Goal: Task Accomplishment & Management: Manage account settings

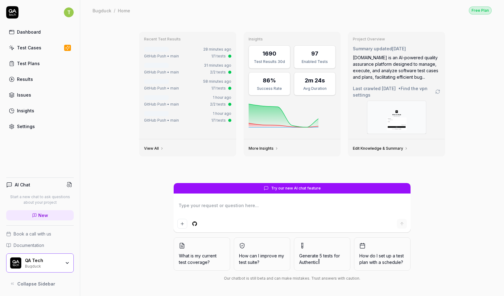
click at [33, 129] on div "Settings" at bounding box center [26, 126] width 18 height 6
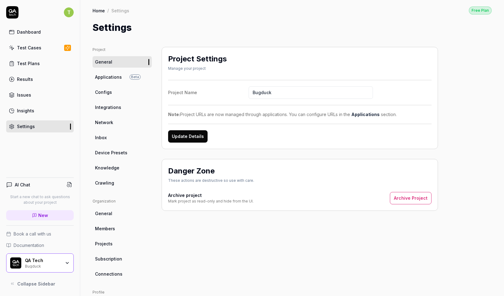
click at [121, 75] on link "Applications Beta" at bounding box center [122, 76] width 59 height 11
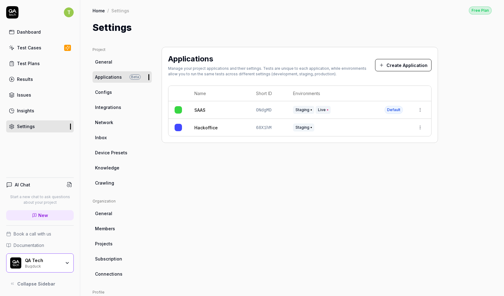
click at [423, 113] on html "T Dashboard Test Cases Test Plans Results Issues Insights Settings AI Chat Star…" at bounding box center [252, 148] width 504 height 296
click at [450, 106] on html "T Dashboard Test Cases Test Plans Results Issues Insights Settings AI Chat Star…" at bounding box center [252, 148] width 504 height 296
click at [239, 107] on div "SAAS" at bounding box center [218, 110] width 49 height 6
click at [208, 107] on div "SAAS" at bounding box center [218, 110] width 49 height 6
click at [199, 108] on link "SAAS" at bounding box center [199, 110] width 11 height 6
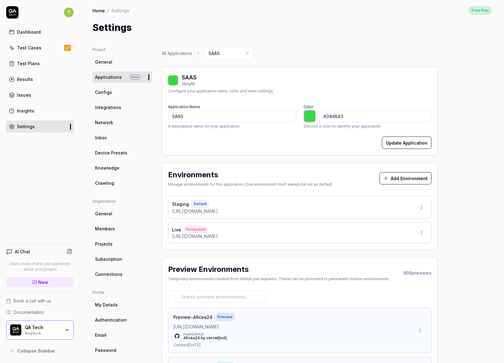
click at [38, 65] on div "Test Plans" at bounding box center [28, 63] width 23 height 6
click at [39, 48] on div "Test Cases" at bounding box center [29, 47] width 24 height 6
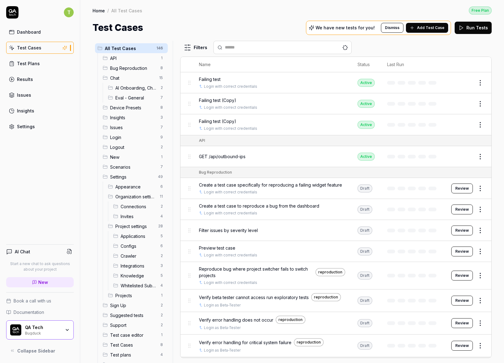
click at [119, 225] on span "Project settings" at bounding box center [134, 226] width 39 height 6
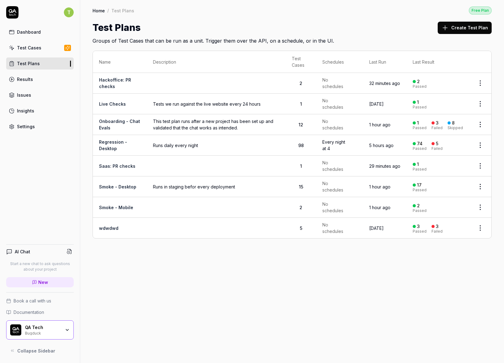
click at [151, 229] on td at bounding box center [216, 228] width 139 height 20
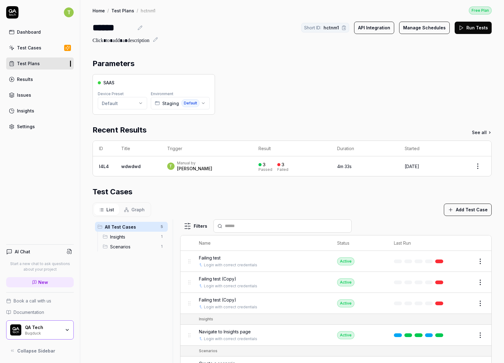
click at [29, 124] on div "Settings" at bounding box center [26, 126] width 18 height 6
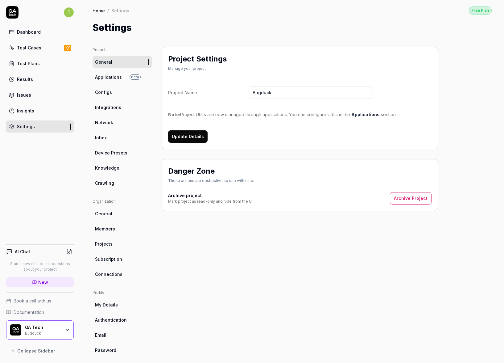
click at [39, 65] on link "Test Plans" at bounding box center [40, 63] width 68 height 12
click at [35, 46] on div "Test Cases" at bounding box center [29, 47] width 24 height 6
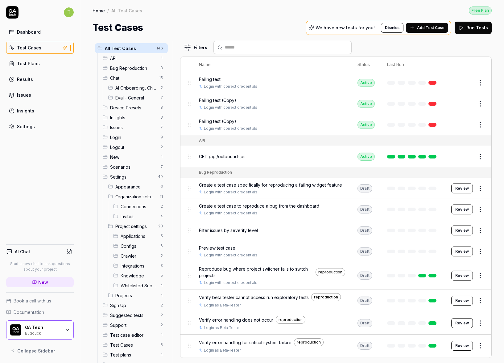
click at [125, 118] on span "Insights" at bounding box center [133, 117] width 47 height 6
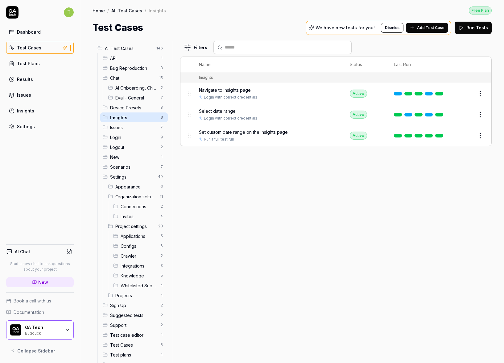
click at [118, 166] on span "Scenarios" at bounding box center [133, 167] width 47 height 6
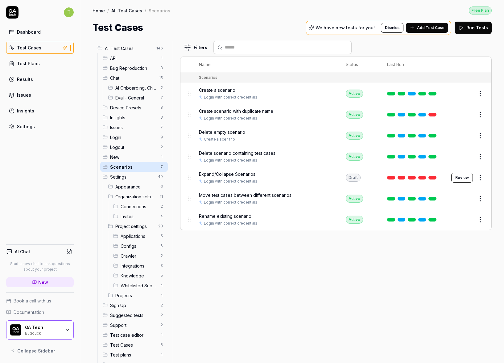
click at [465, 216] on button "Edit" at bounding box center [465, 219] width 15 height 10
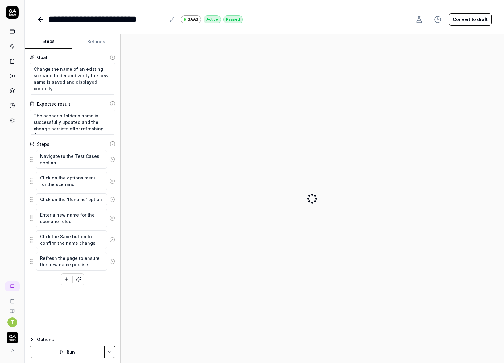
type textarea "*"
click at [96, 38] on button "Settings" at bounding box center [97, 41] width 48 height 15
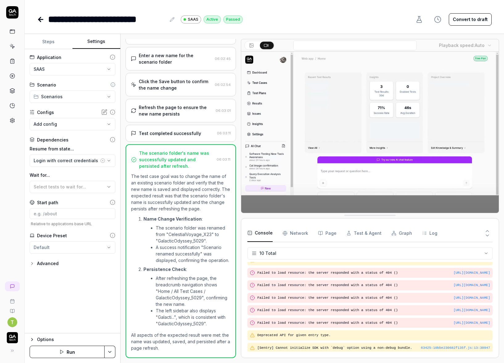
scroll to position [32, 0]
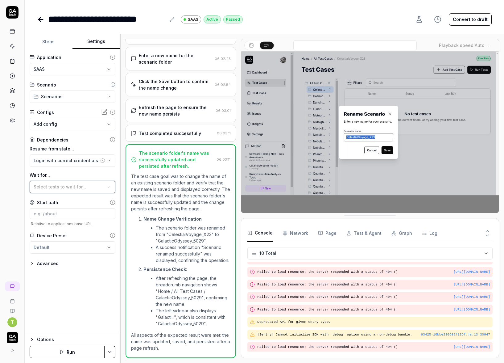
click at [50, 187] on span "Select tests to wait for..." at bounding box center [60, 186] width 52 height 5
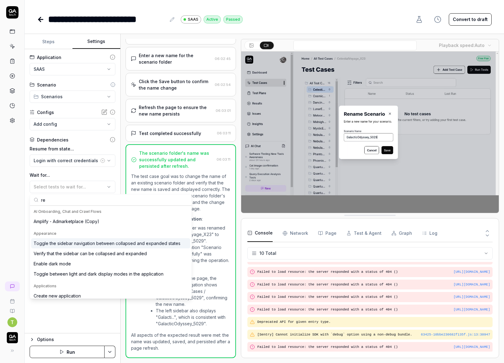
type input "r"
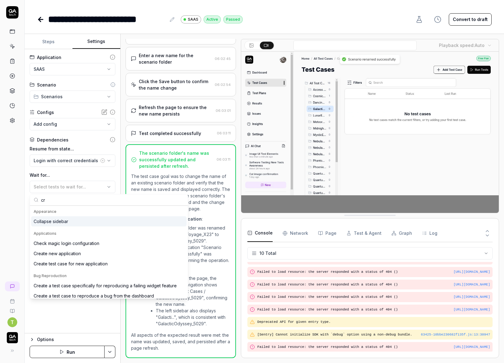
type input "c"
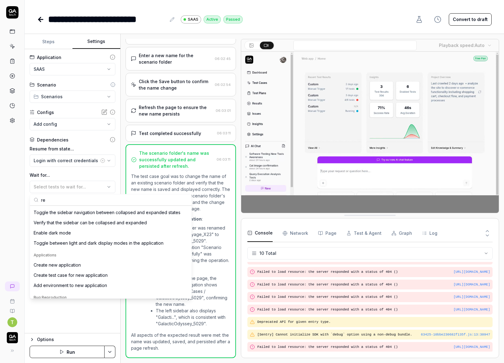
type input "r"
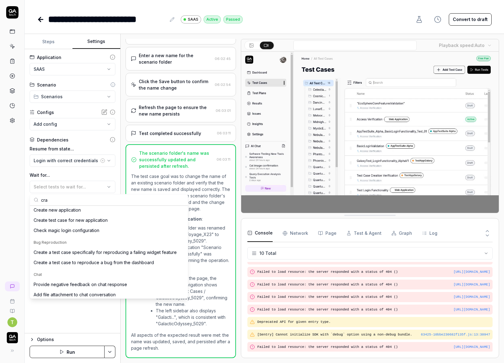
scroll to position [0, 0]
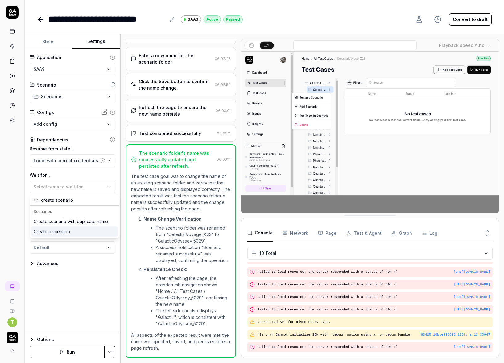
type input "create scenario"
click at [67, 229] on div "Create a scenario" at bounding box center [52, 231] width 36 height 6
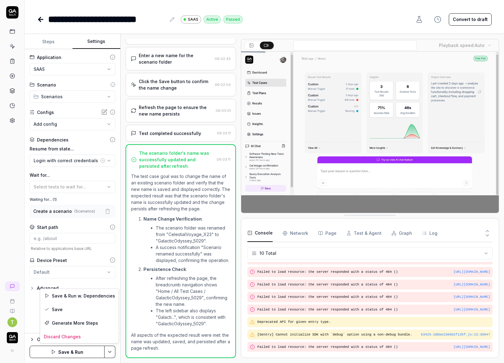
click at [109, 296] on html "**********" at bounding box center [252, 181] width 504 height 363
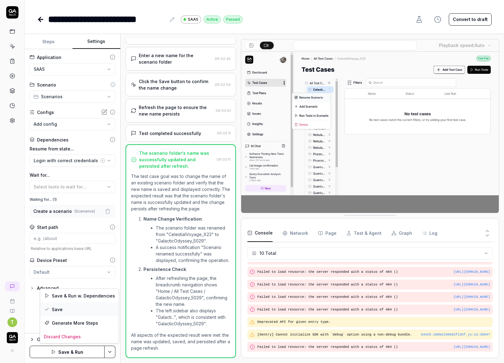
click at [76, 296] on div "Save" at bounding box center [79, 309] width 79 height 14
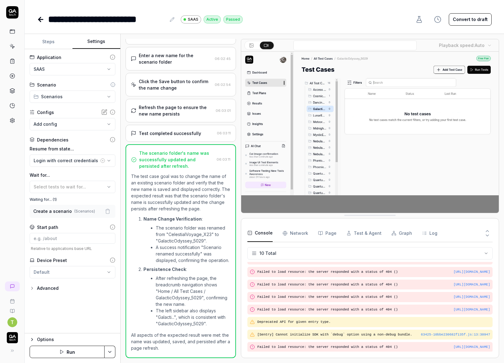
click at [48, 39] on button "Steps" at bounding box center [49, 41] width 48 height 15
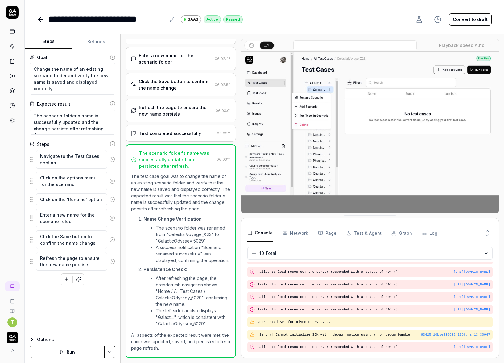
click at [83, 41] on button "Settings" at bounding box center [97, 41] width 48 height 15
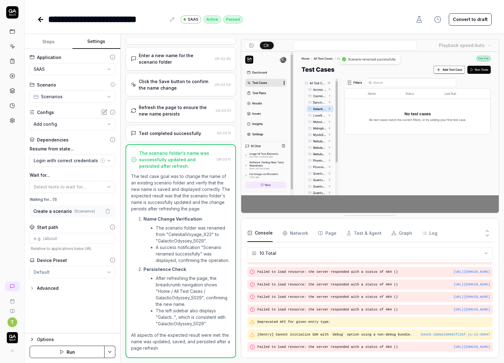
click at [41, 21] on icon at bounding box center [40, 19] width 7 height 7
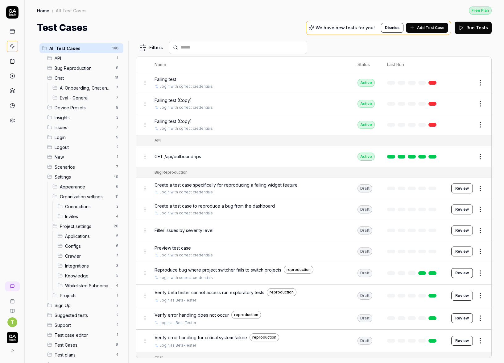
click at [72, 167] on span "Scenarios" at bounding box center [84, 167] width 58 height 6
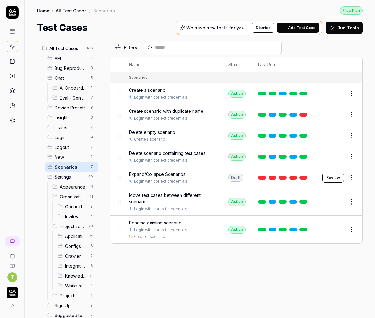
click at [14, 296] on button at bounding box center [12, 305] width 12 height 12
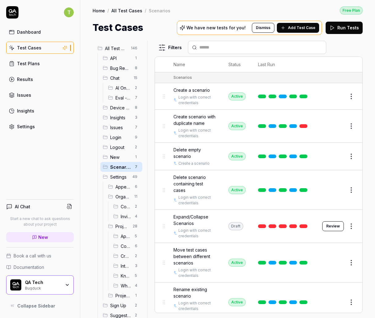
click at [20, 123] on link "Settings" at bounding box center [40, 126] width 68 height 12
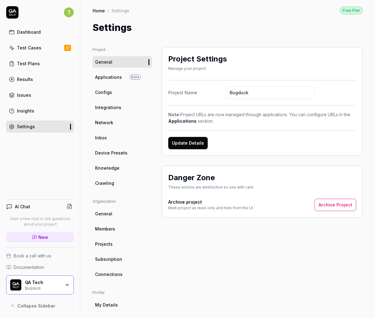
click at [117, 77] on span "Applications" at bounding box center [108, 77] width 27 height 6
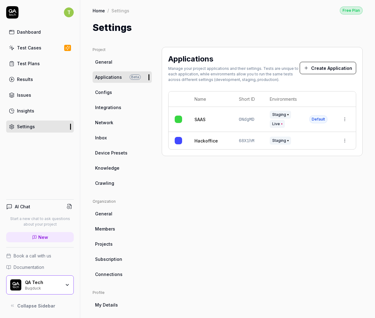
click at [339, 117] on html "T Dashboard Test Cases Test Plans Results Issues Insights Settings AI Chat Star…" at bounding box center [187, 159] width 375 height 318
click at [209, 111] on html "T Dashboard Test Cases Test Plans Results Issues Insights Settings AI Chat Star…" at bounding box center [187, 159] width 375 height 318
click at [197, 116] on link "SAAS" at bounding box center [199, 119] width 11 height 6
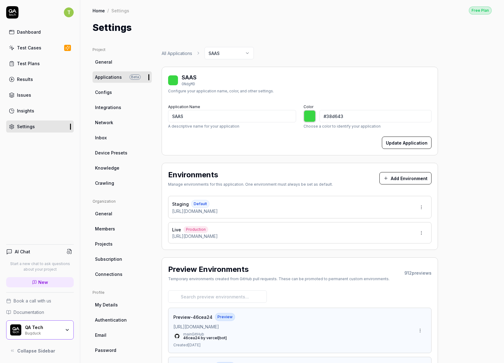
click at [36, 49] on div "Test Cases" at bounding box center [29, 47] width 24 height 6
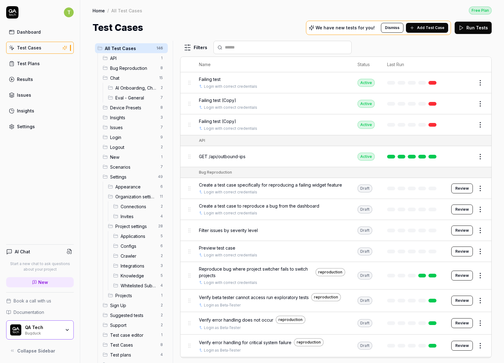
click at [123, 167] on span "Scenarios" at bounding box center [133, 167] width 47 height 6
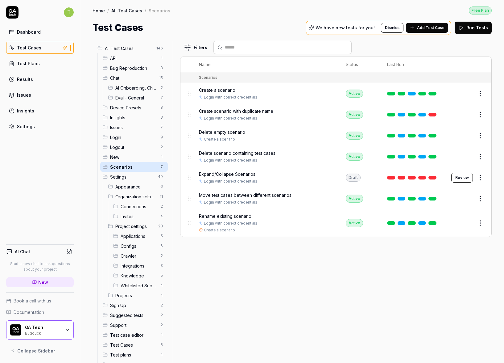
click at [472, 221] on button "Edit" at bounding box center [465, 223] width 15 height 10
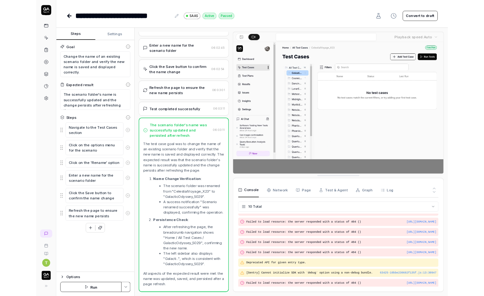
scroll to position [98, 0]
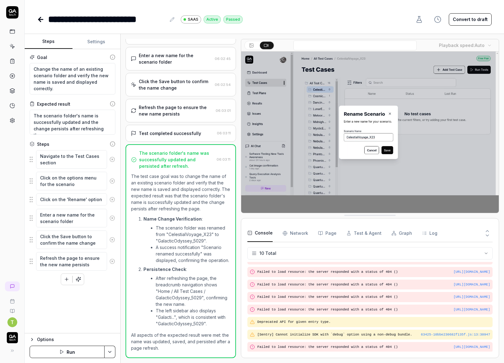
type textarea "*"
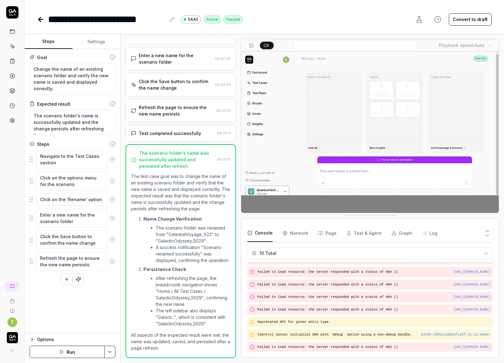
click at [94, 47] on button "Settings" at bounding box center [97, 41] width 48 height 15
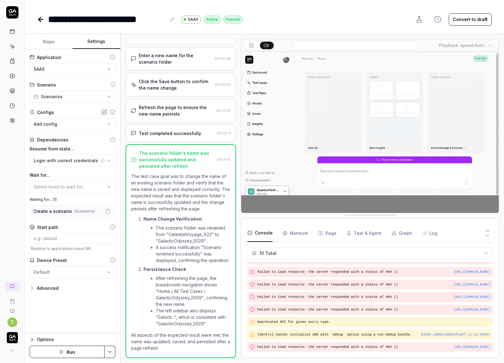
drag, startPoint x: 298, startPoint y: 18, endPoint x: 285, endPoint y: 19, distance: 13.3
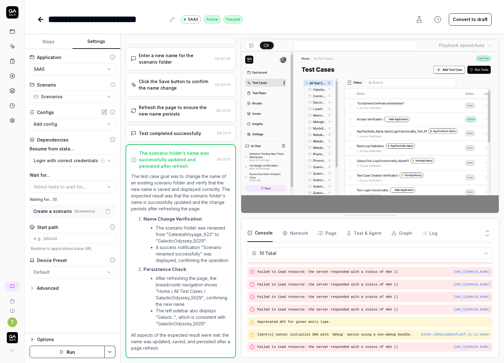
click at [298, 18] on div "**********" at bounding box center [264, 19] width 455 height 14
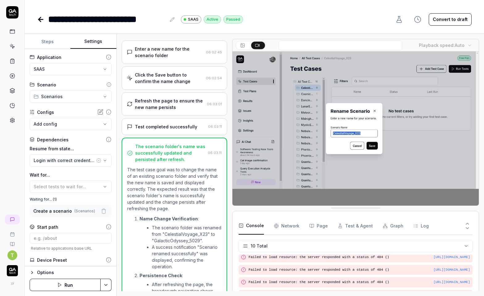
scroll to position [90, 0]
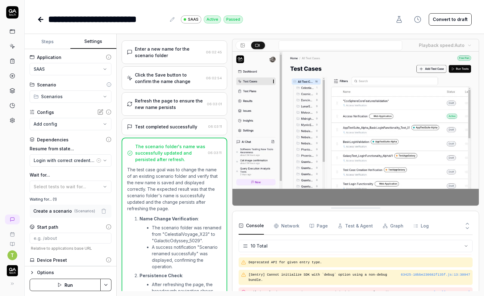
click at [36, 23] on div "**********" at bounding box center [254, 13] width 459 height 26
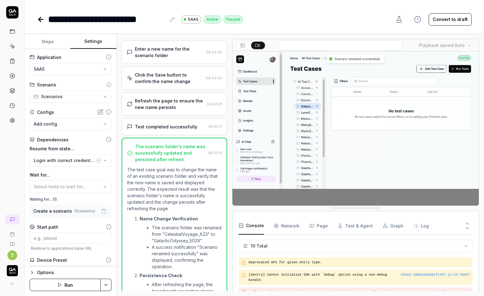
click at [37, 19] on icon at bounding box center [40, 19] width 7 height 7
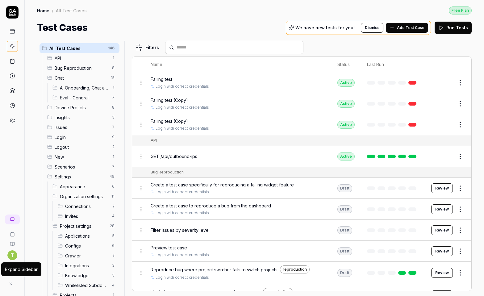
click at [13, 285] on button at bounding box center [11, 283] width 12 height 12
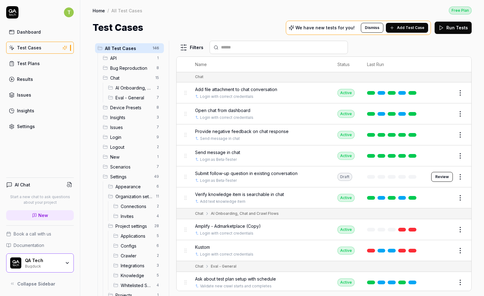
scroll to position [318, 0]
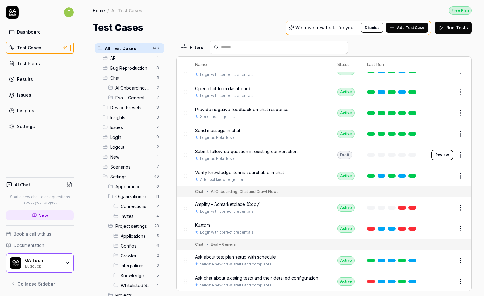
click at [34, 61] on div "Test Plans" at bounding box center [28, 63] width 23 height 6
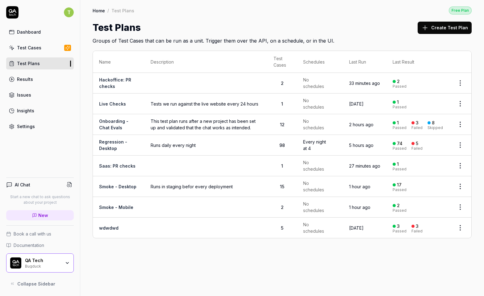
click at [174, 230] on td at bounding box center [205, 228] width 123 height 20
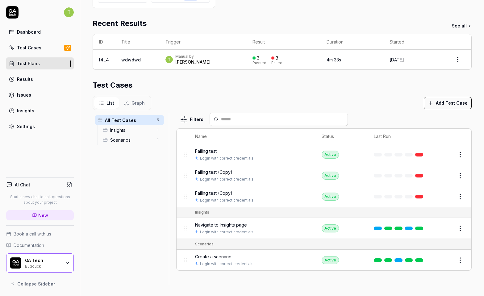
scroll to position [107, 0]
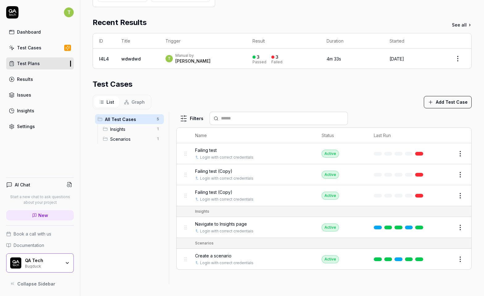
click at [455, 105] on button "Add Test Case" at bounding box center [448, 102] width 48 height 12
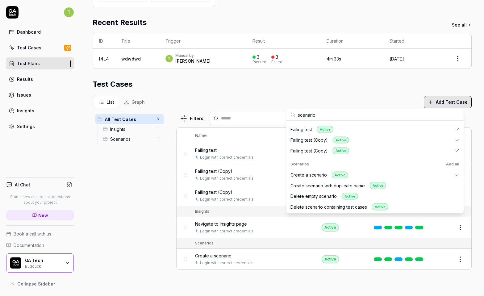
scroll to position [208, 0]
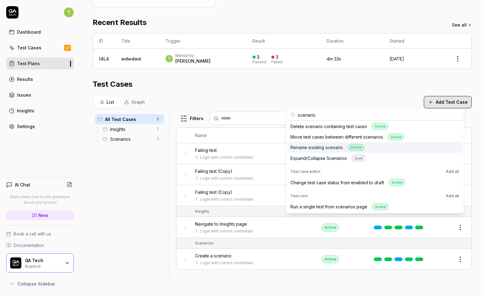
click at [328, 147] on div "Rename existing scenario Active" at bounding box center [327, 147] width 74 height 7
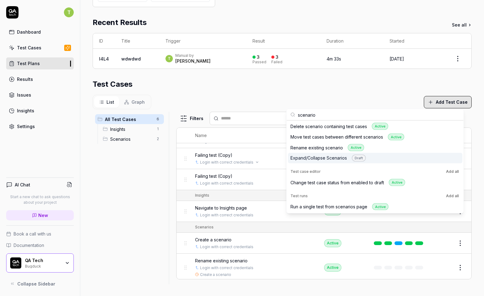
scroll to position [16, 0]
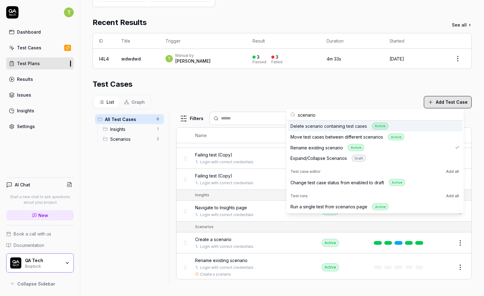
click at [332, 114] on input "scenario" at bounding box center [379, 114] width 162 height 11
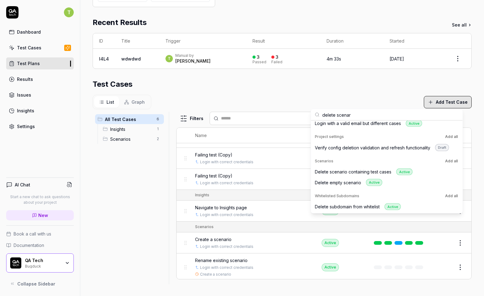
scroll to position [0, 0]
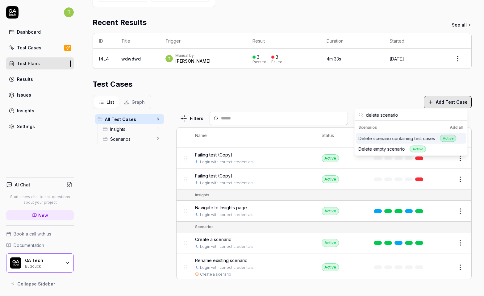
click at [392, 116] on input "delete scenario" at bounding box center [415, 114] width 98 height 11
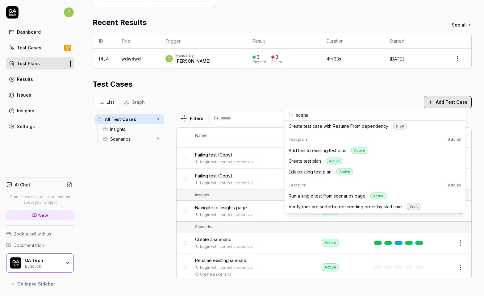
scroll to position [118, 0]
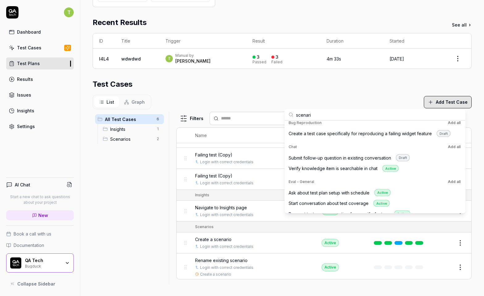
type input "scenario"
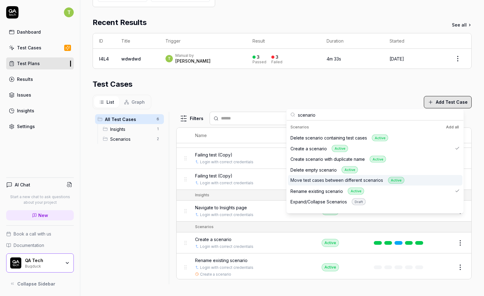
scroll to position [164, 0]
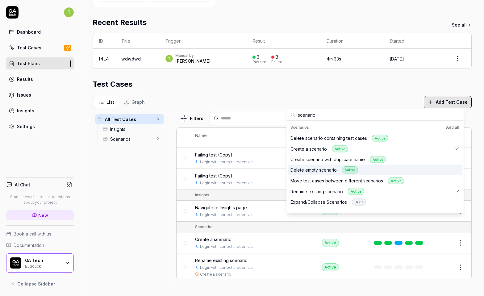
click at [322, 171] on div "Delete empty scenario Active" at bounding box center [324, 170] width 68 height 7
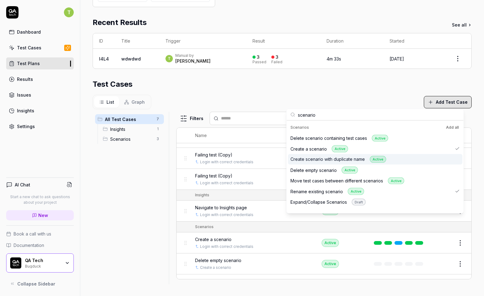
click at [138, 198] on div "All Test Cases 7 Insights 1 Scenarios 3" at bounding box center [130, 194] width 74 height 165
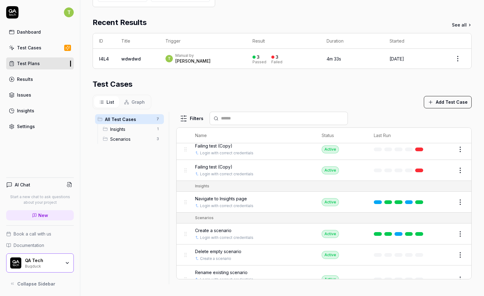
scroll to position [37, 0]
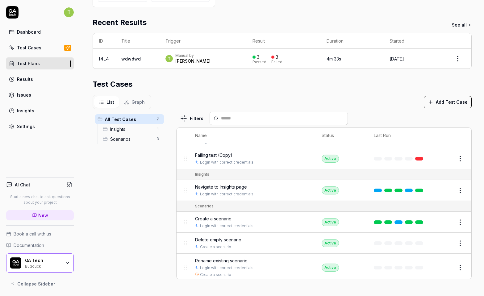
click at [438, 240] on button "Edit" at bounding box center [445, 243] width 15 height 10
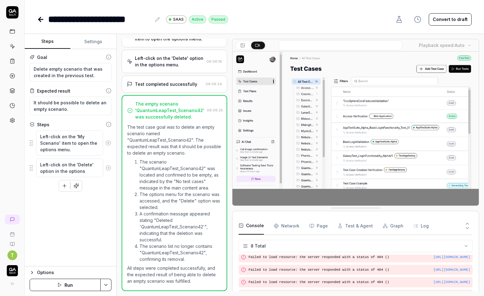
scroll to position [60, 0]
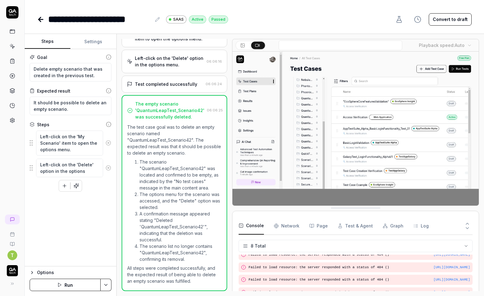
type textarea "*"
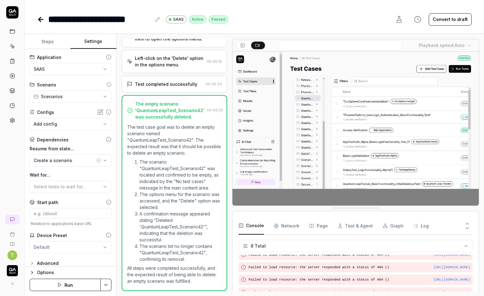
click at [88, 42] on button "Settings" at bounding box center [93, 41] width 46 height 15
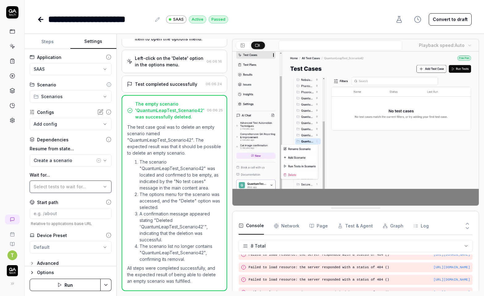
click at [64, 189] on span "Select tests to wait for..." at bounding box center [60, 186] width 52 height 5
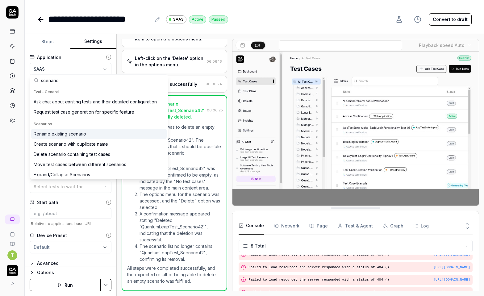
type input "scenario"
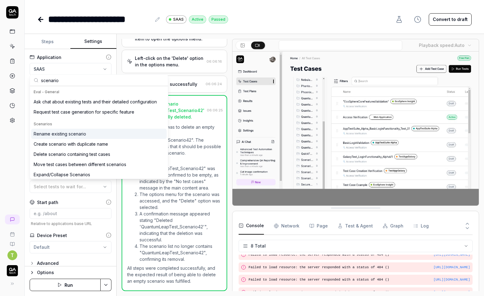
click at [61, 136] on div "Rename existing scenario" at bounding box center [60, 134] width 52 height 6
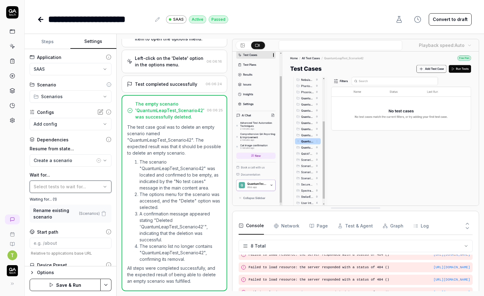
click at [52, 189] on span "Select tests to wait for..." at bounding box center [60, 186] width 52 height 5
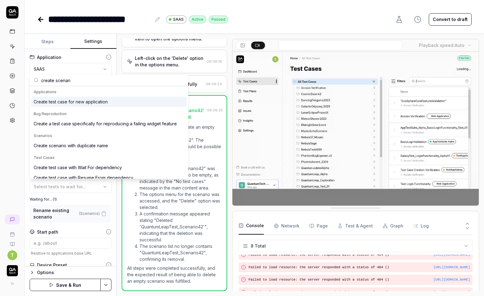
type input "create scenario"
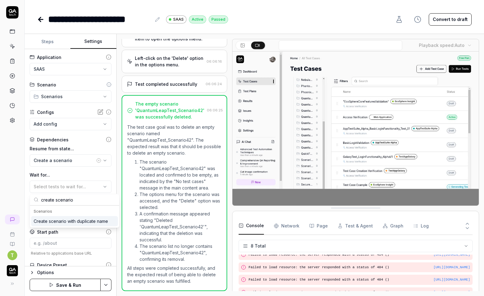
click at [73, 199] on input "create scenario" at bounding box center [78, 199] width 74 height 11
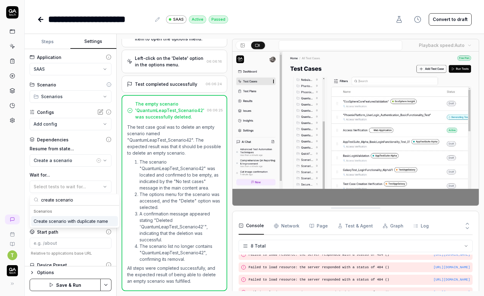
click at [73, 199] on input "create scenario" at bounding box center [78, 199] width 74 height 11
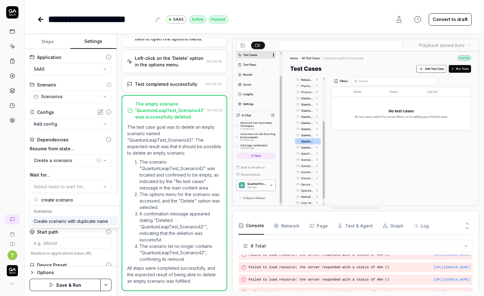
click at [73, 199] on input "create scenario" at bounding box center [78, 199] width 74 height 11
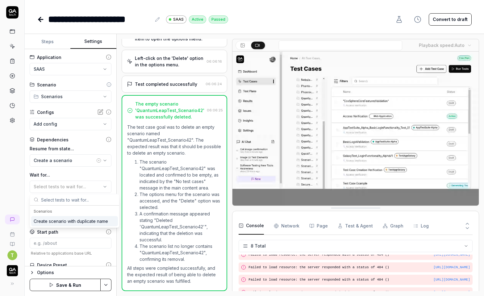
scroll to position [1114, 0]
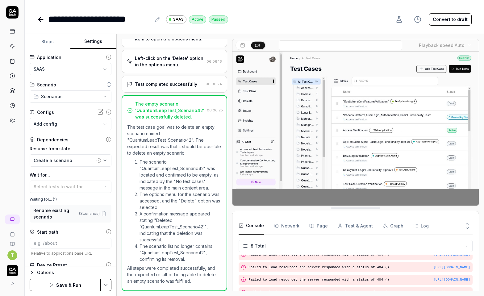
click at [24, 187] on div "T" at bounding box center [12, 148] width 25 height 296
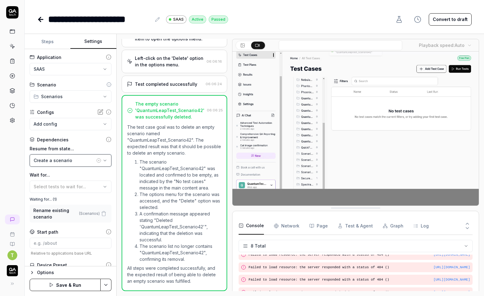
click at [56, 159] on div "Create a scenario" at bounding box center [64, 160] width 61 height 6
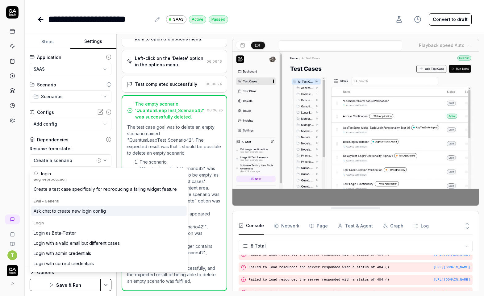
scroll to position [52, 0]
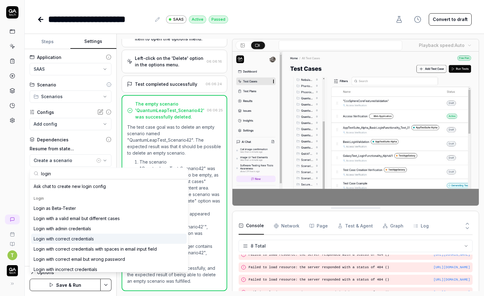
type input "login"
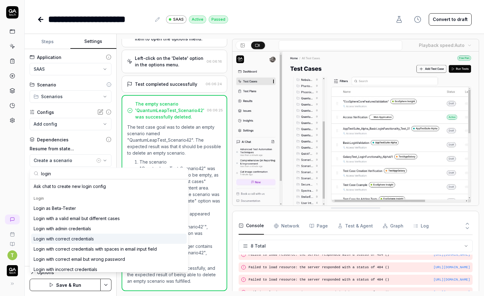
click at [74, 240] on div "Login with correct credentials" at bounding box center [64, 238] width 60 height 6
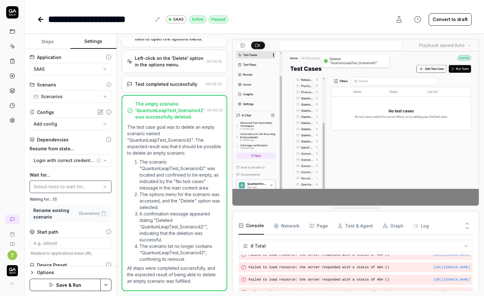
click at [56, 187] on span "Select tests to wait for..." at bounding box center [60, 186] width 52 height 5
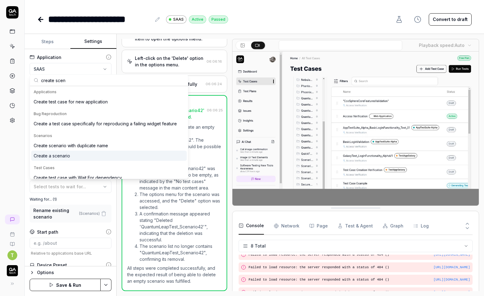
type input "create scen"
click at [63, 154] on div "Create a scenario" at bounding box center [52, 155] width 36 height 6
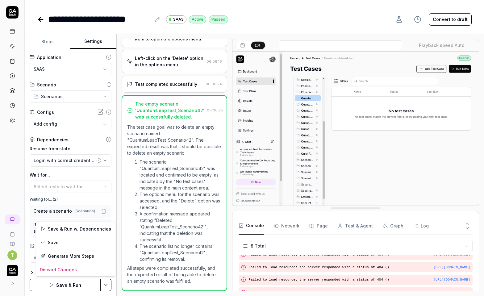
click at [107, 284] on html "**********" at bounding box center [242, 148] width 484 height 296
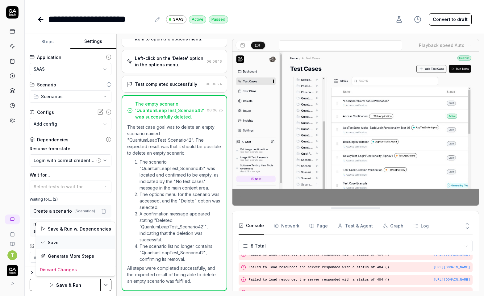
click at [67, 243] on div "Save" at bounding box center [75, 242] width 79 height 14
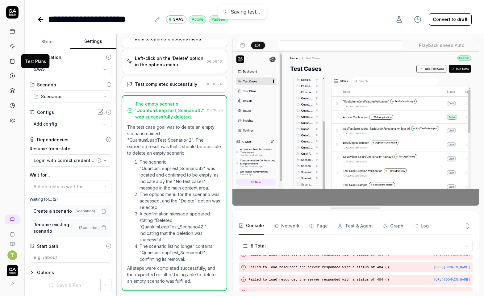
click at [13, 61] on icon at bounding box center [13, 61] width 6 height 6
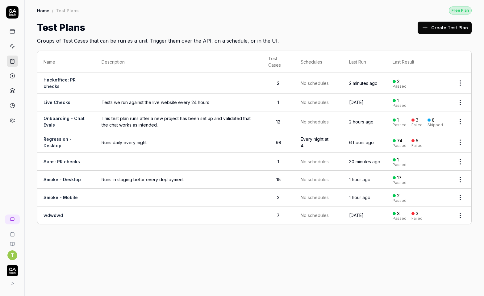
click at [57, 216] on link "wdwdwd" at bounding box center [53, 215] width 19 height 5
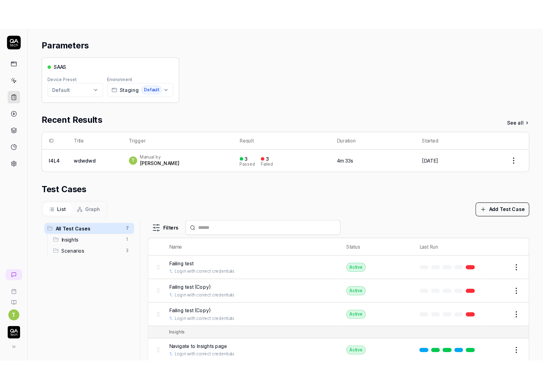
scroll to position [90, 0]
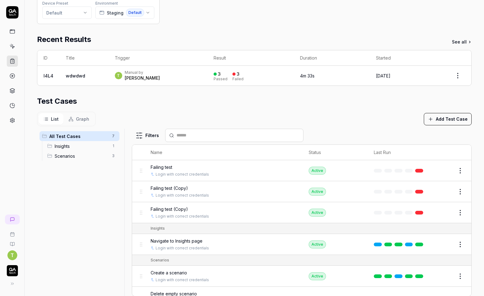
click at [70, 110] on section "Test Cases List Graph Add Test Case All Test Cases 7 Insights 1 Scenarios 3 Fil…" at bounding box center [254, 199] width 434 height 206
click at [76, 118] on span "Graph" at bounding box center [82, 119] width 13 height 6
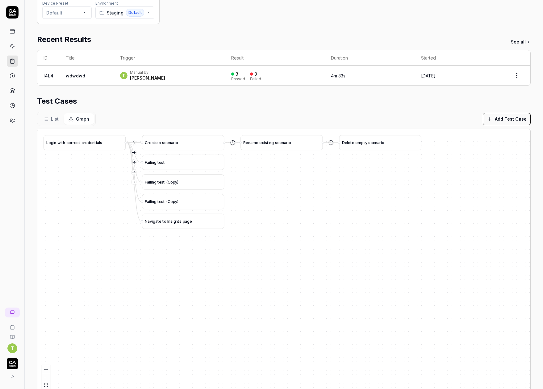
click at [52, 117] on span "List" at bounding box center [55, 119] width 8 height 6
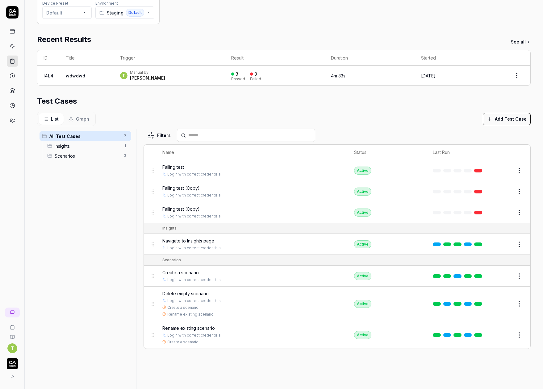
drag, startPoint x: 31, startPoint y: 209, endPoint x: 11, endPoint y: 215, distance: 21.3
click at [31, 209] on div "Parameters SAAS Device Preset Default Environment Staging Default Recent Result…" at bounding box center [284, 183] width 518 height 445
